Goal: Find specific page/section: Find specific page/section

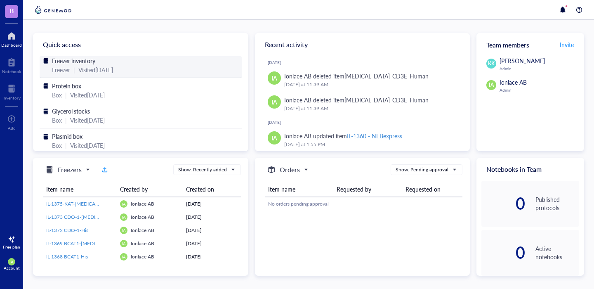
click at [161, 70] on div "Freezer | Visited [DATE]" at bounding box center [140, 69] width 177 height 9
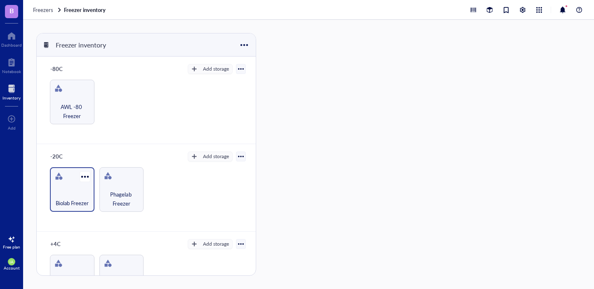
click at [70, 176] on div "Biolab Freezer" at bounding box center [72, 189] width 45 height 45
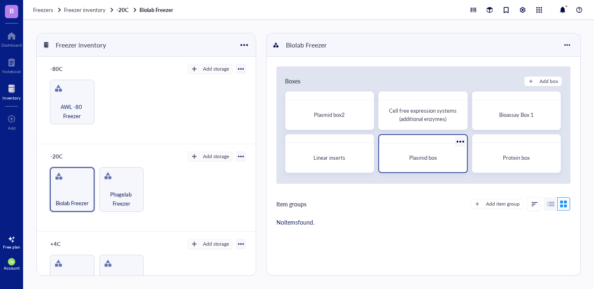
click at [406, 158] on div "Plasmid box" at bounding box center [423, 157] width 74 height 8
click at [417, 158] on span "Plasmid box" at bounding box center [423, 157] width 28 height 8
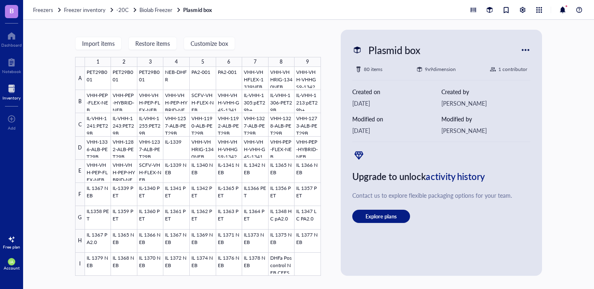
click at [430, 48] on div "Plasmid box" at bounding box center [436, 49] width 168 height 17
click at [409, 49] on div "Plasmid box" at bounding box center [394, 49] width 59 height 17
type input "Plasmid box 1"
click at [461, 205] on div "Upgrade to unlock activity history Contact us to explore flexible packaging opt…" at bounding box center [441, 185] width 178 height 74
